Goal: Information Seeking & Learning: Learn about a topic

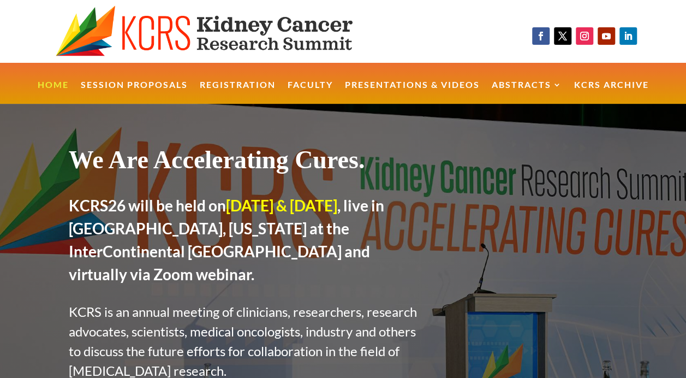
click at [456, 292] on div at bounding box center [536, 263] width 163 height 236
click at [380, 83] on link "Presentations & Videos" at bounding box center [412, 92] width 135 height 23
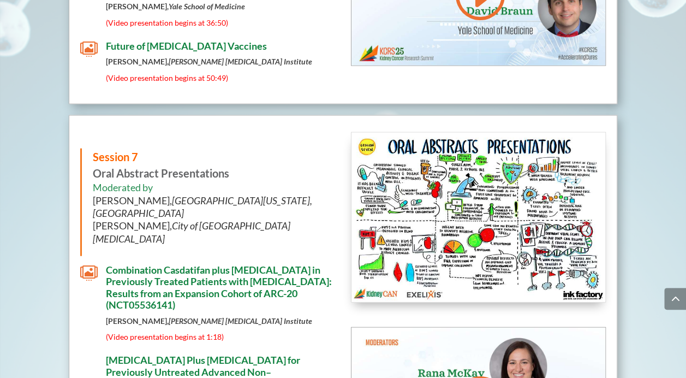
scroll to position [5284, 0]
click at [157, 353] on span "[MEDICAL_DATA] Plus [MEDICAL_DATA] for Previously Untreated Advanced Non–[MEDIC…" at bounding box center [215, 376] width 218 height 47
click at [142, 353] on span "[MEDICAL_DATA] Plus [MEDICAL_DATA] for Previously Untreated Advanced Non–[MEDIC…" at bounding box center [215, 376] width 218 height 47
click at [93, 264] on span "" at bounding box center [88, 272] width 17 height 17
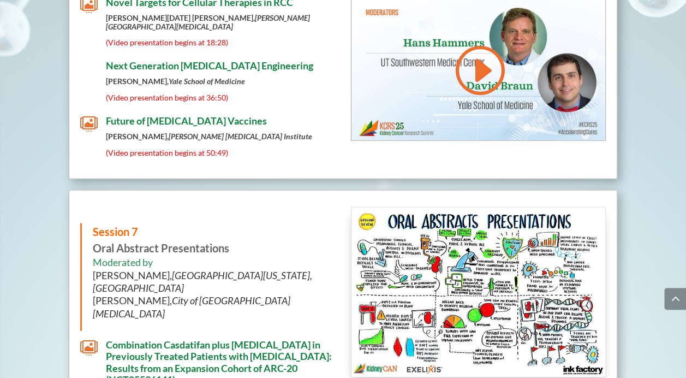
scroll to position [5209, 0]
